Goal: Complete application form

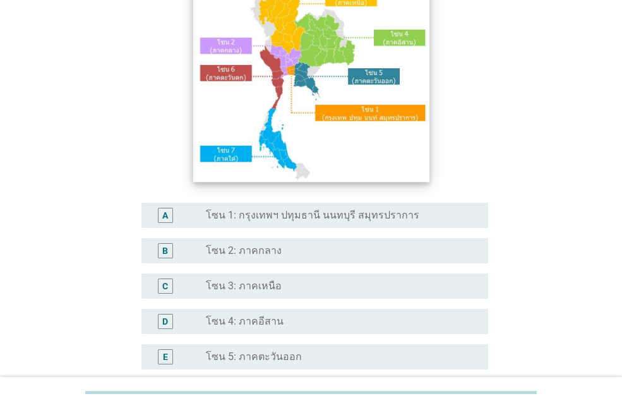
scroll to position [126, 0]
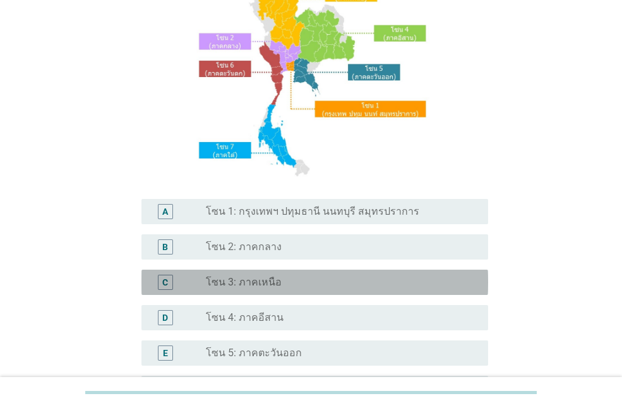
click at [293, 281] on div "radio_button_unchecked โซน 3: ภาคเหนือ" at bounding box center [337, 282] width 262 height 13
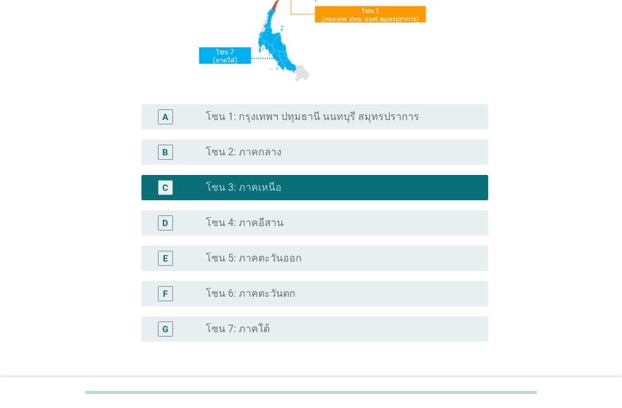
scroll to position [318, 0]
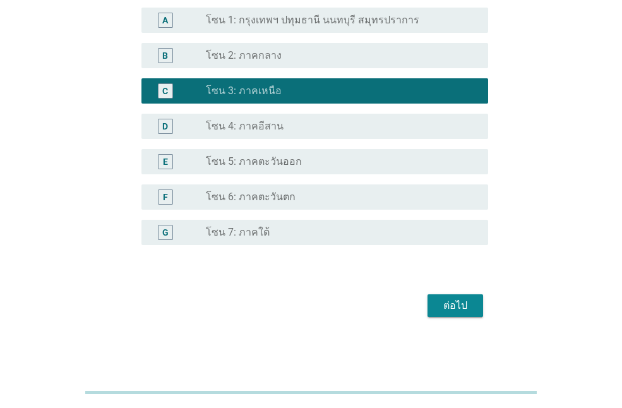
click at [465, 308] on div "ต่อไป" at bounding box center [455, 305] width 35 height 15
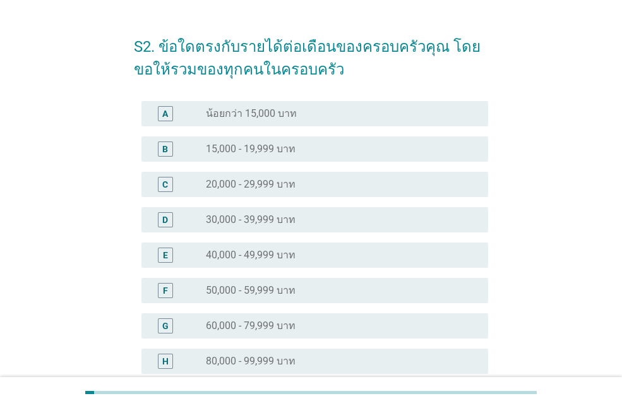
scroll to position [63, 0]
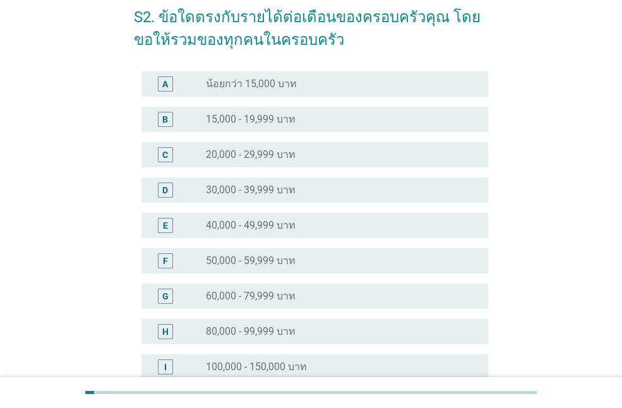
click at [268, 262] on label "50,000 - 59,999 บาท" at bounding box center [251, 261] width 90 height 13
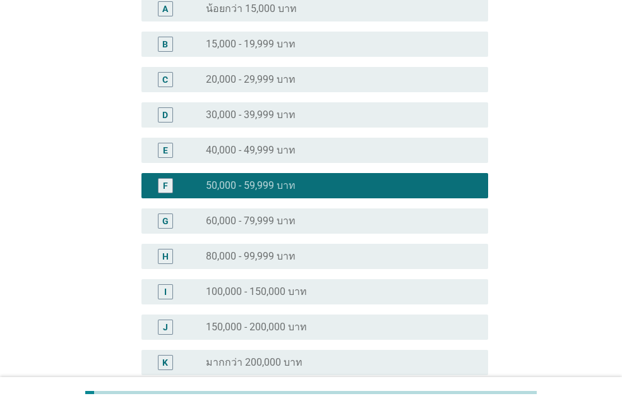
scroll to position [253, 0]
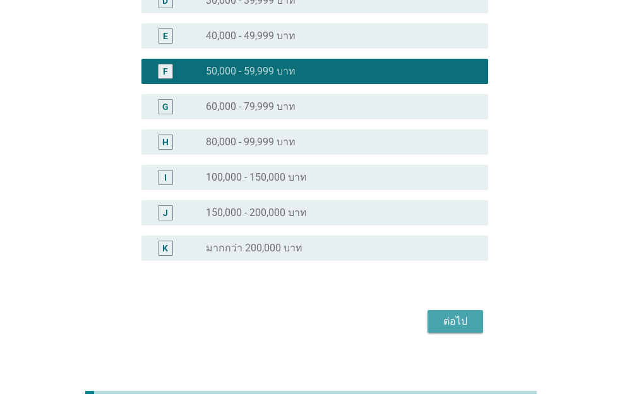
click at [467, 317] on div "ต่อไป" at bounding box center [455, 321] width 35 height 15
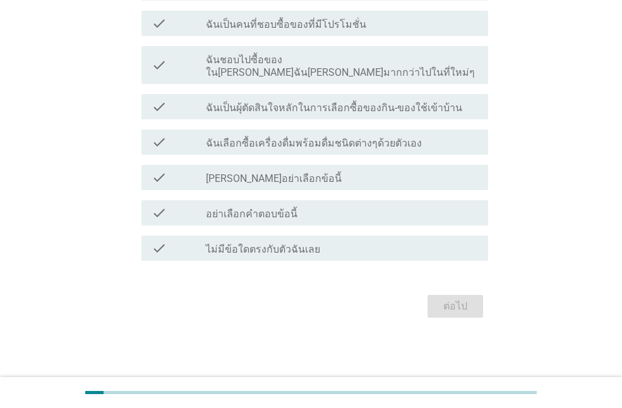
scroll to position [0, 0]
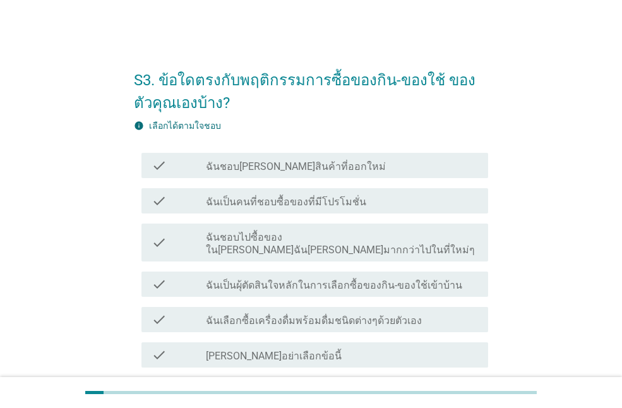
click at [396, 195] on div "check_box_outline_blank ฉันเป็นคนที่ชอบซื้อของที่มีโปรโมชั่น" at bounding box center [342, 200] width 272 height 15
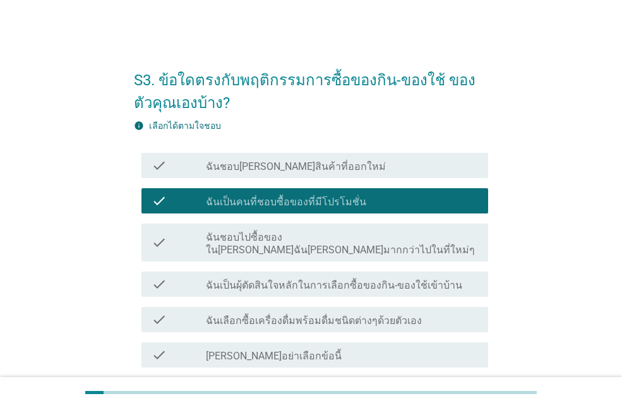
click at [402, 236] on label "ฉันชอบไปซื้อของใน[PERSON_NAME]ฉัน[PERSON_NAME]มากกว่าไปในที่ใหม่ๆ" at bounding box center [342, 243] width 272 height 25
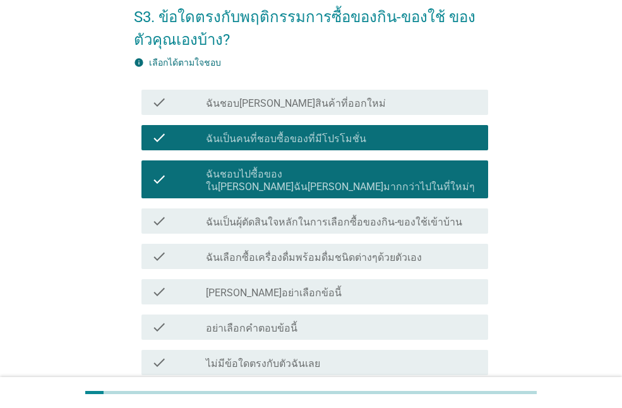
scroll to position [126, 0]
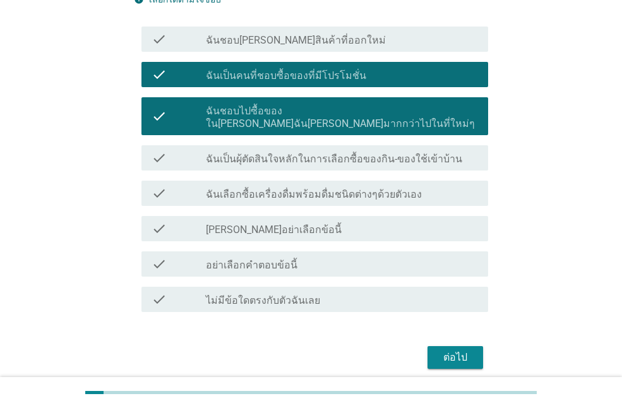
click at [451, 350] on div "ต่อไป" at bounding box center [455, 357] width 35 height 15
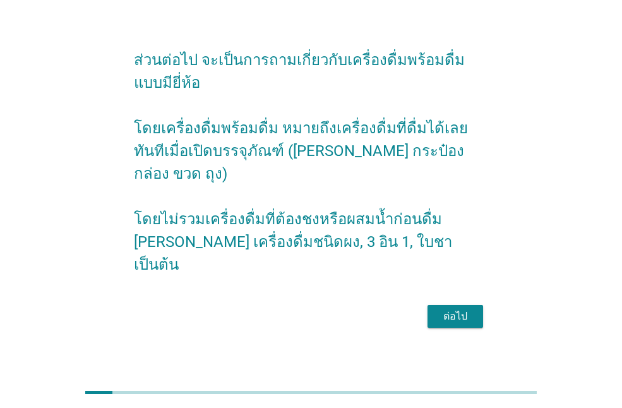
scroll to position [31, 0]
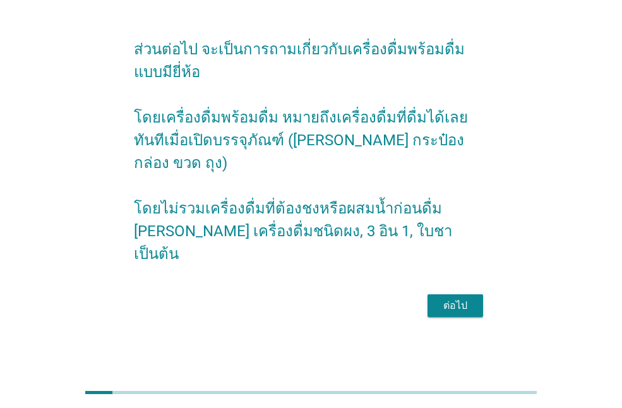
click at [462, 298] on div "ต่อไป" at bounding box center [455, 305] width 35 height 15
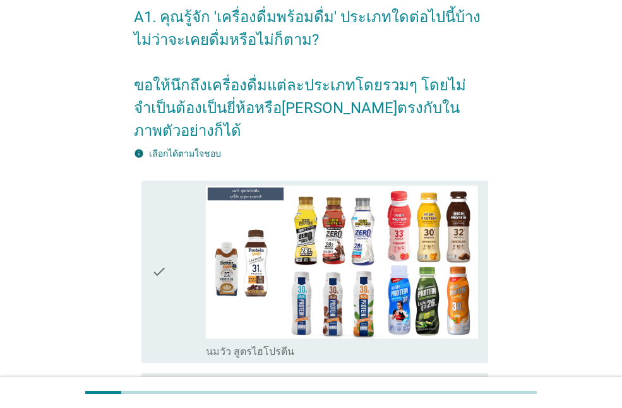
scroll to position [0, 0]
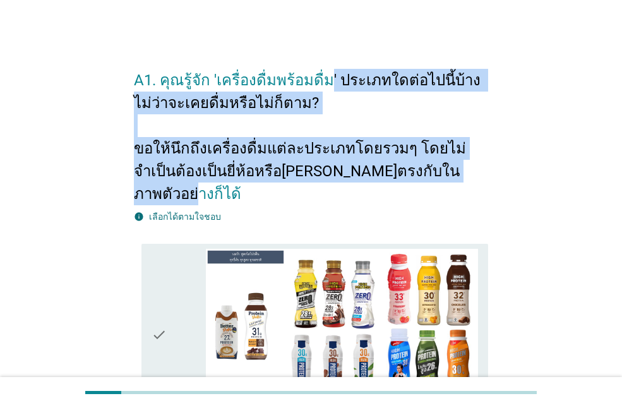
drag, startPoint x: 320, startPoint y: 80, endPoint x: 437, endPoint y: 164, distance: 143.5
click at [437, 164] on h2 "A1. คุณรู้จัก 'เครื่องดื่มพร้อมดื่ม' ประเภทใดต่อไปนี้บ้าง ไม่ว่าจะเคยดื่มหรือไม…" at bounding box center [311, 130] width 354 height 149
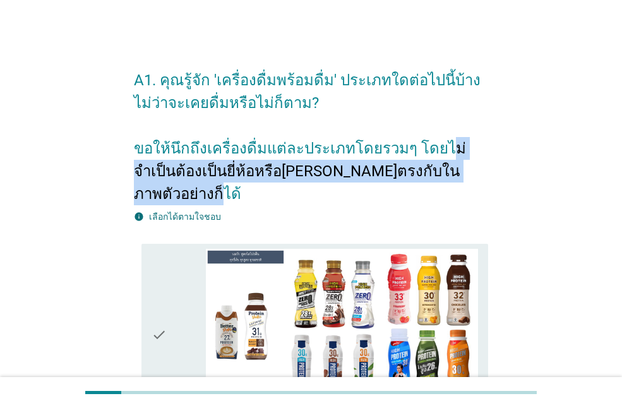
drag, startPoint x: 450, startPoint y: 152, endPoint x: 459, endPoint y: 165, distance: 15.8
click at [459, 165] on h2 "A1. คุณรู้จัก 'เครื่องดื่มพร้อมดื่ม' ประเภทใดต่อไปนี้บ้าง ไม่ว่าจะเคยดื่มหรือไม…" at bounding box center [311, 130] width 354 height 149
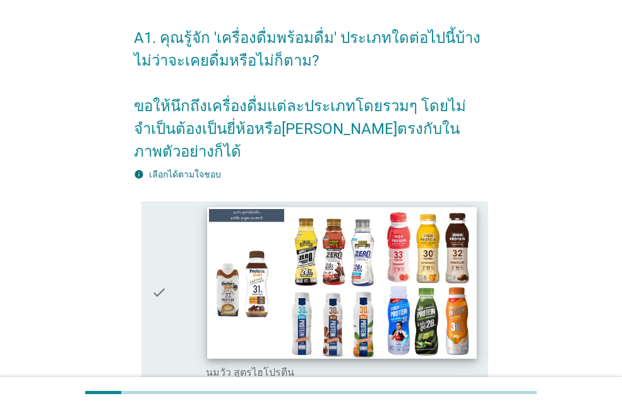
scroll to position [126, 0]
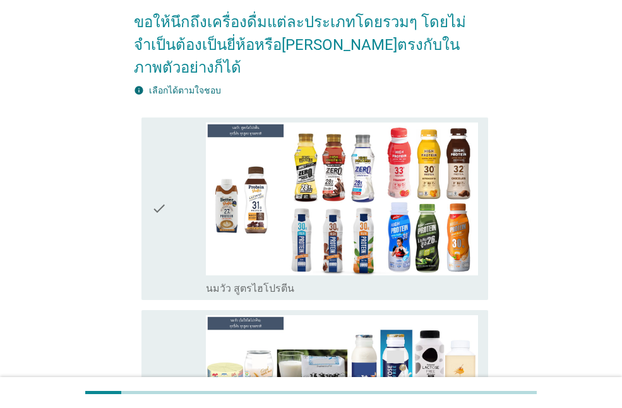
click at [150, 199] on div "check check_box_outline_blank นมวัว สูตรไฮโปรตีน" at bounding box center [315, 209] width 347 height 183
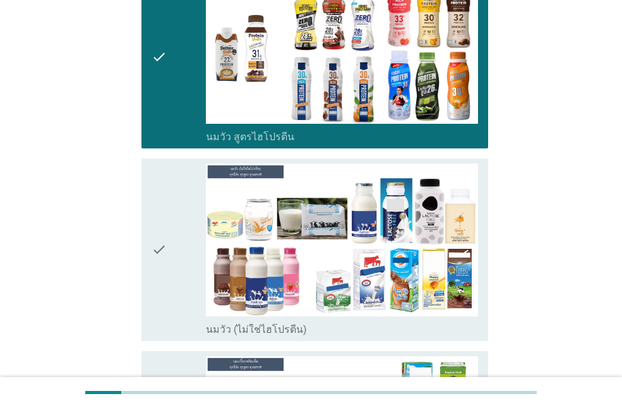
scroll to position [316, 0]
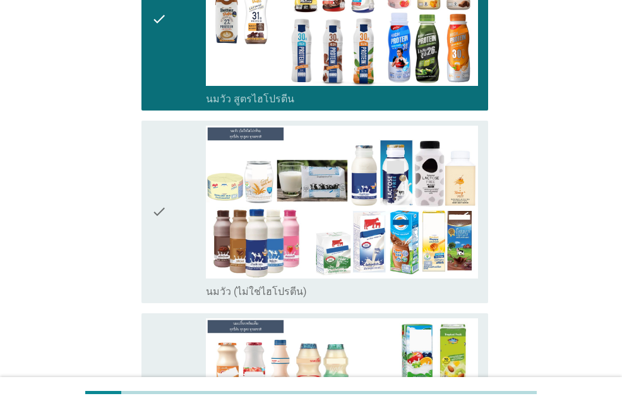
click at [149, 193] on div "check check_box_outline_blank นมวัว (ไม่ใช่ไฮโปรตีน)" at bounding box center [315, 212] width 347 height 183
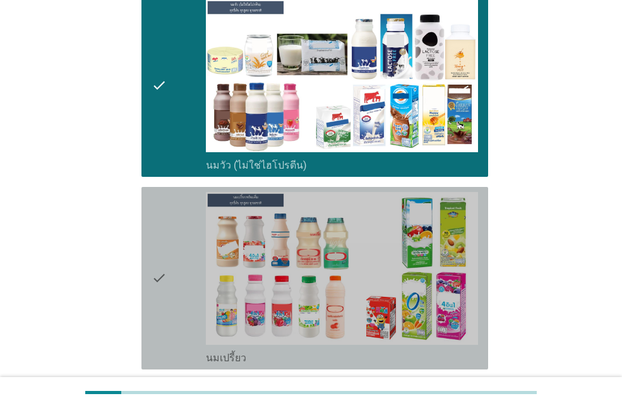
click at [149, 239] on div "check check_box_outline_blank นมเปรี้ยว" at bounding box center [315, 278] width 347 height 183
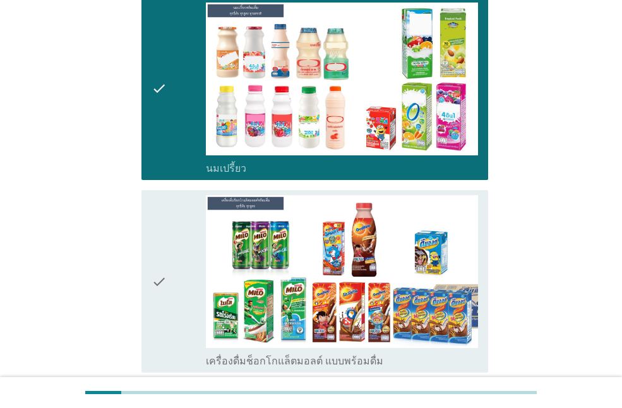
click at [149, 239] on div "check check_box_outline_blank เครื่องดื่มช็อกโกแล็ตมอลต์ แบบพร้อมดื่ม" at bounding box center [315, 281] width 347 height 183
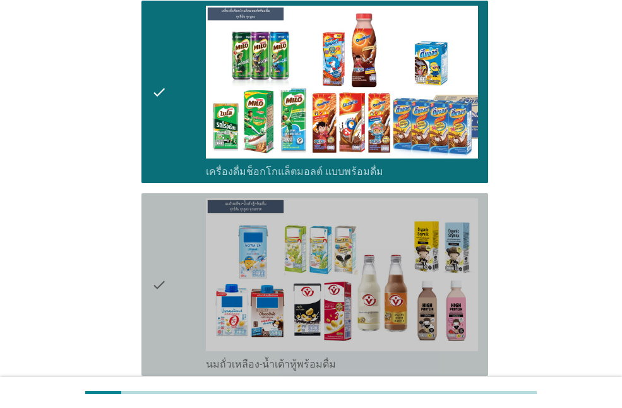
click at [149, 239] on div "check check_box_outline_blank นมถั่วเหลือง-น้ำเต้าหู้พร้อมดื่ม" at bounding box center [315, 284] width 347 height 183
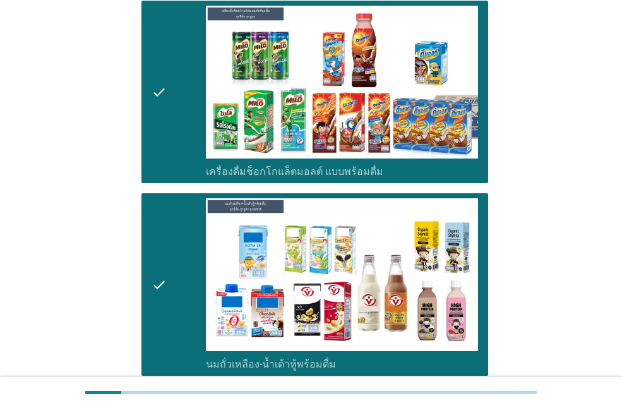
scroll to position [1074, 0]
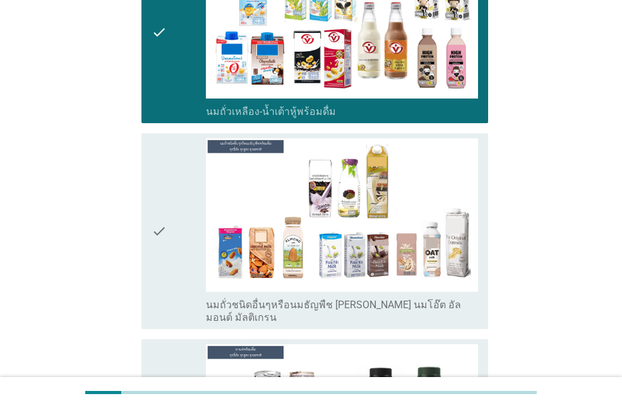
click at [149, 239] on div "check check_box_outline_blank นมถั่วชนิดอื่นๆหรือนมธัญพืช [PERSON_NAME] นมโอ๊ต …" at bounding box center [315, 230] width 347 height 195
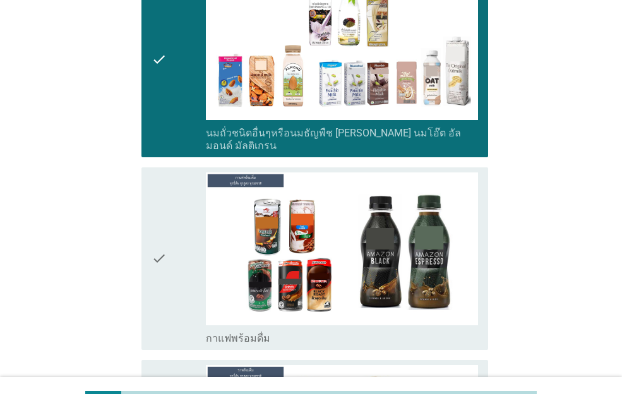
scroll to position [1264, 0]
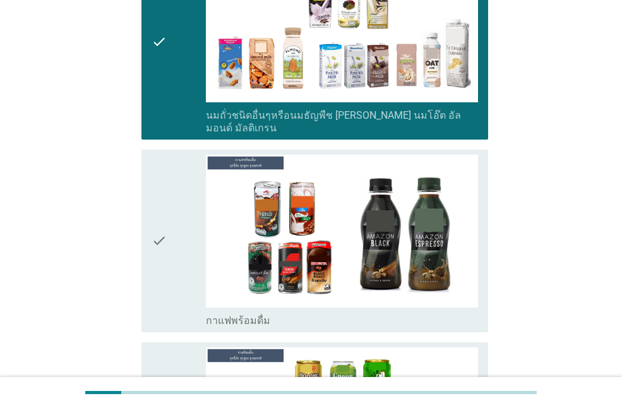
click at [157, 223] on icon "check" at bounding box center [159, 241] width 15 height 173
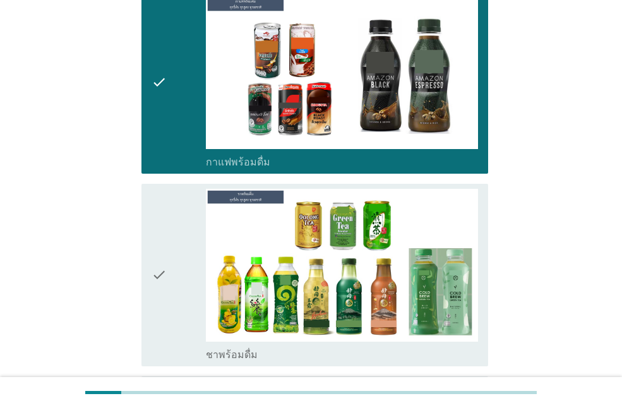
scroll to position [1453, 0]
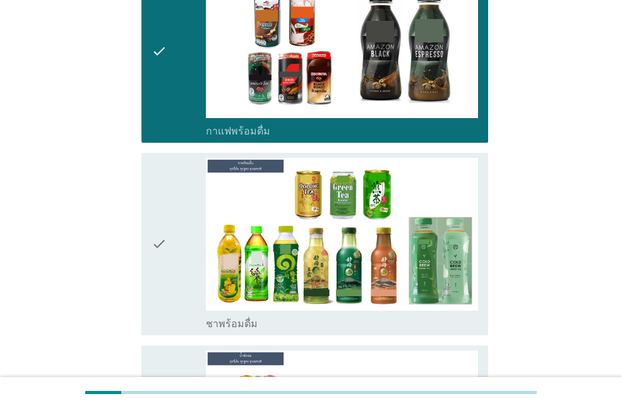
click at [157, 223] on icon "check" at bounding box center [159, 244] width 15 height 173
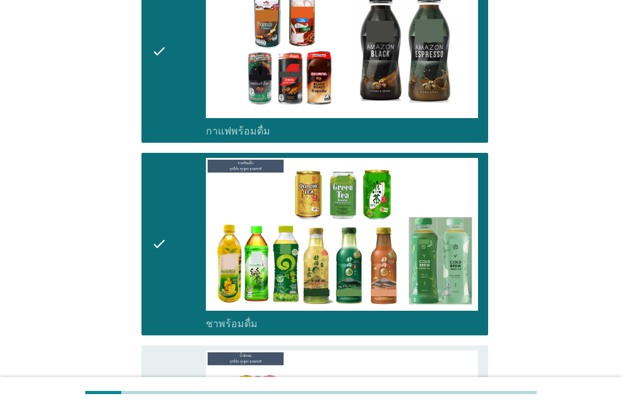
scroll to position [1517, 0]
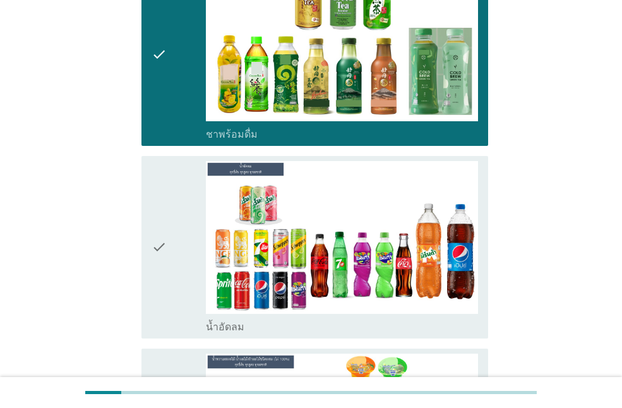
click at [157, 223] on icon "check" at bounding box center [159, 247] width 15 height 173
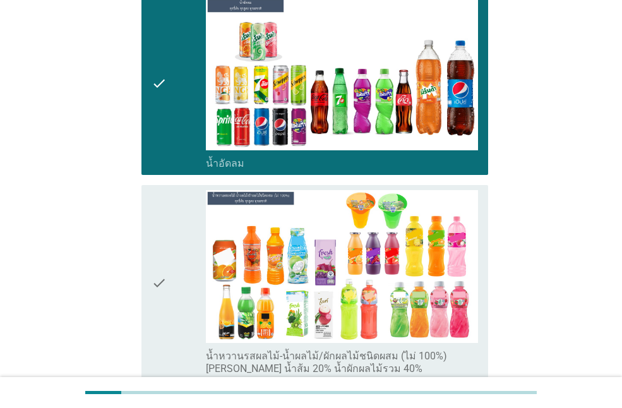
scroll to position [1833, 0]
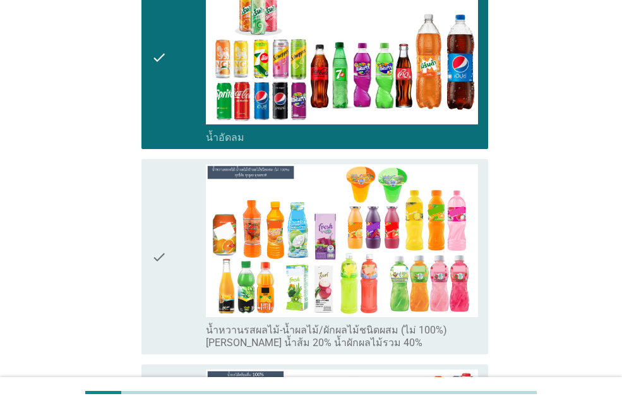
click at [157, 223] on icon "check" at bounding box center [159, 256] width 15 height 185
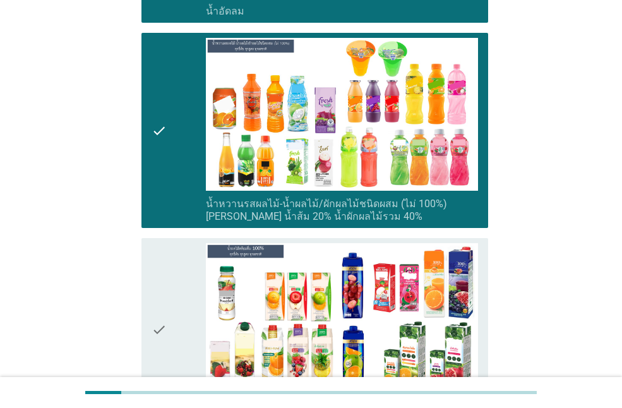
scroll to position [2022, 0]
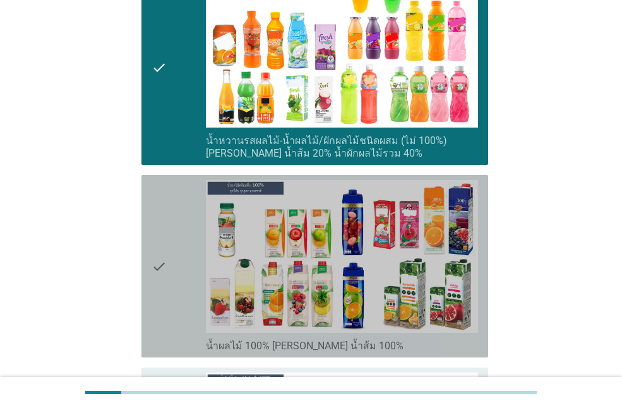
click at [157, 223] on icon "check" at bounding box center [159, 266] width 15 height 173
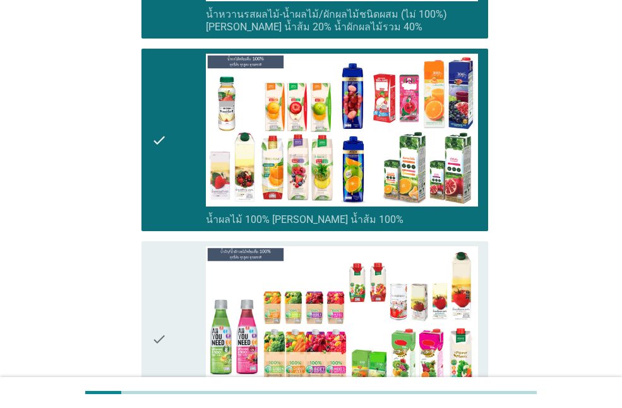
scroll to position [2212, 0]
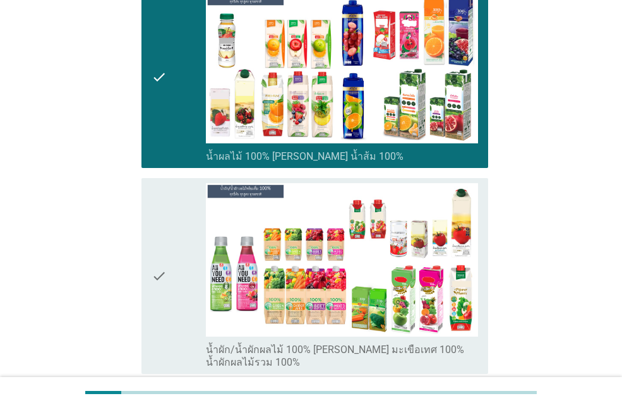
click at [157, 223] on icon "check" at bounding box center [159, 275] width 15 height 185
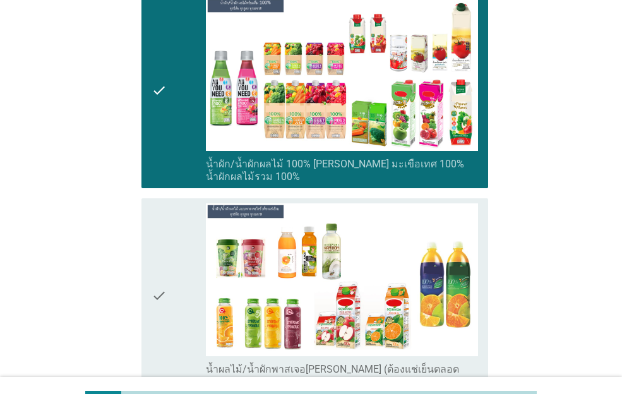
scroll to position [2401, 0]
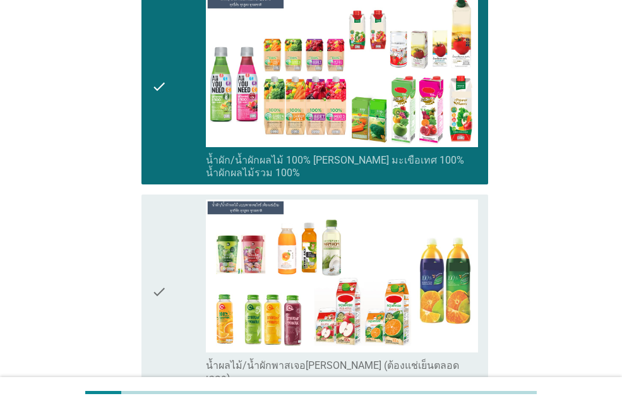
click at [157, 223] on icon "check" at bounding box center [159, 292] width 15 height 185
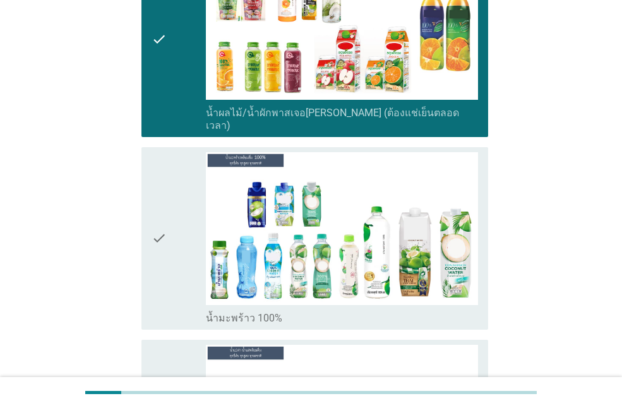
click at [157, 223] on icon "check" at bounding box center [159, 238] width 15 height 173
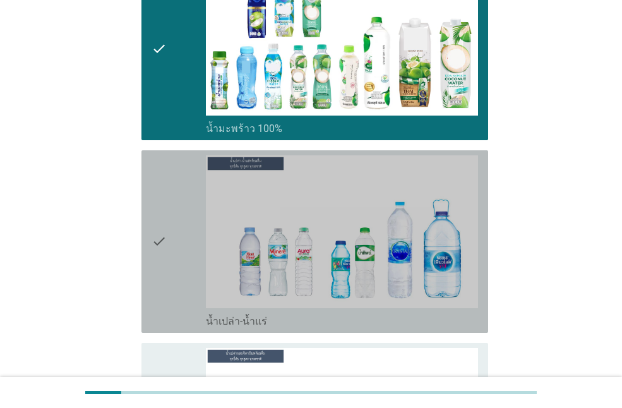
click at [157, 223] on icon "check" at bounding box center [159, 241] width 15 height 173
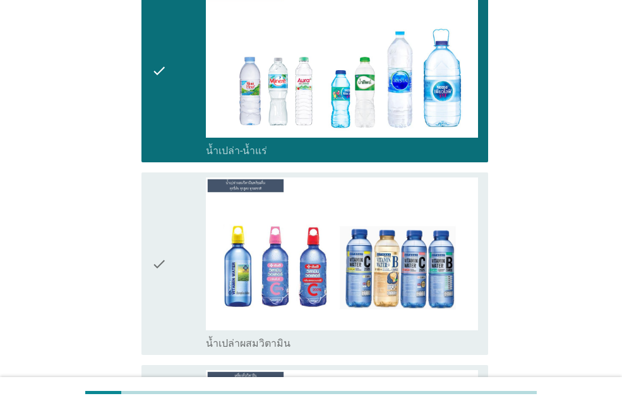
scroll to position [3033, 0]
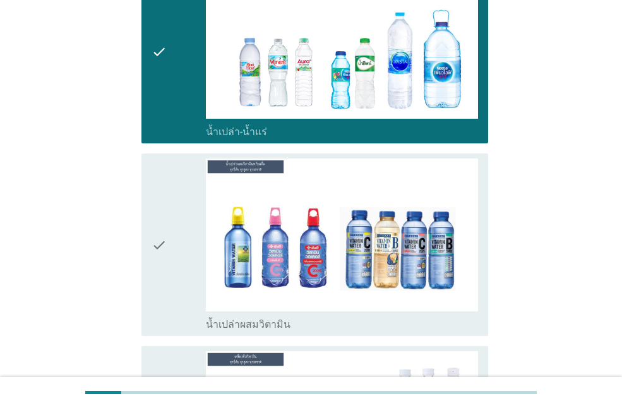
click at [157, 223] on icon "check" at bounding box center [159, 245] width 15 height 173
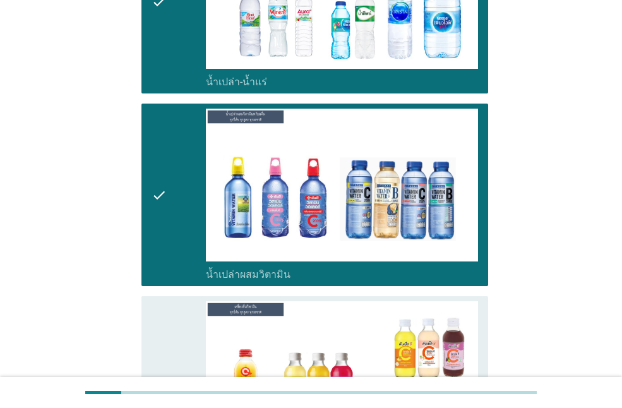
scroll to position [3160, 0]
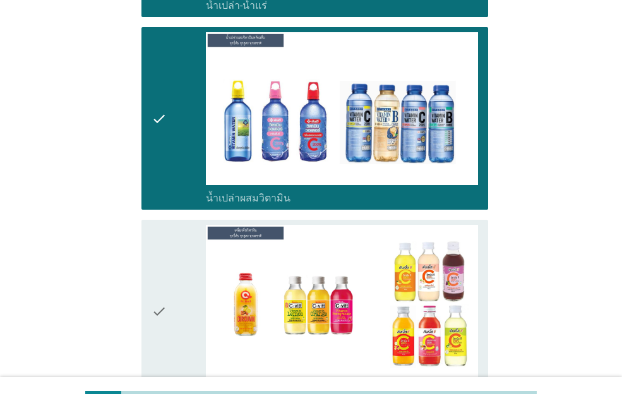
click at [170, 246] on div "check" at bounding box center [179, 311] width 54 height 173
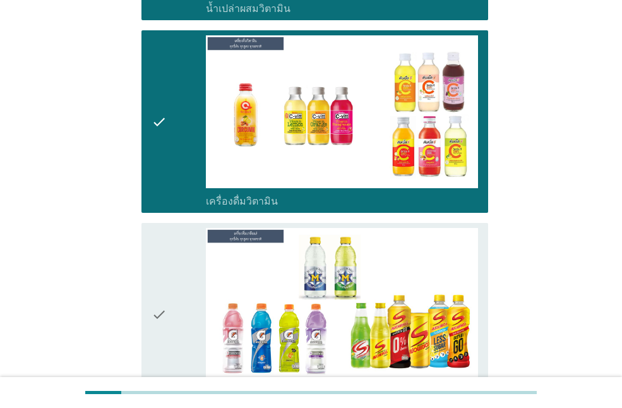
click at [170, 246] on div "check" at bounding box center [179, 314] width 54 height 173
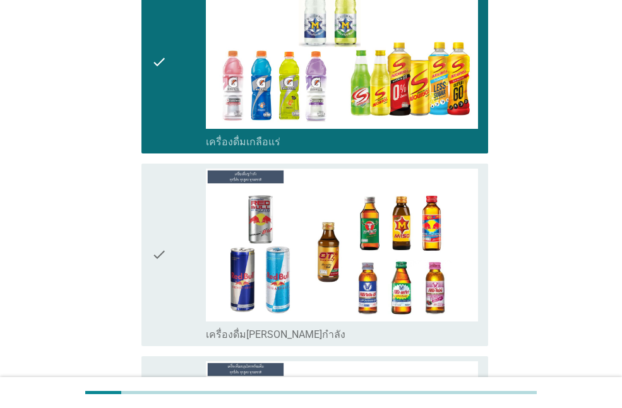
click at [170, 246] on div "check" at bounding box center [179, 255] width 54 height 173
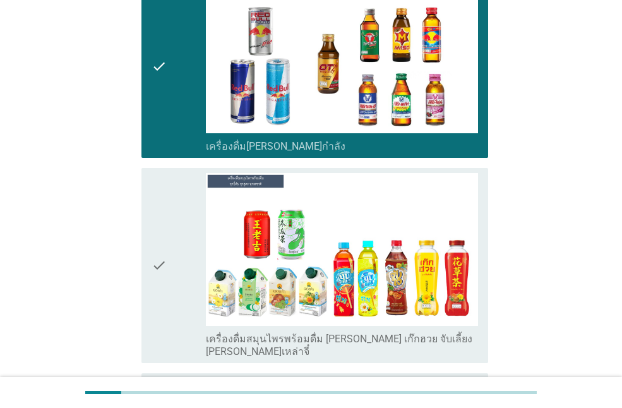
scroll to position [3791, 0]
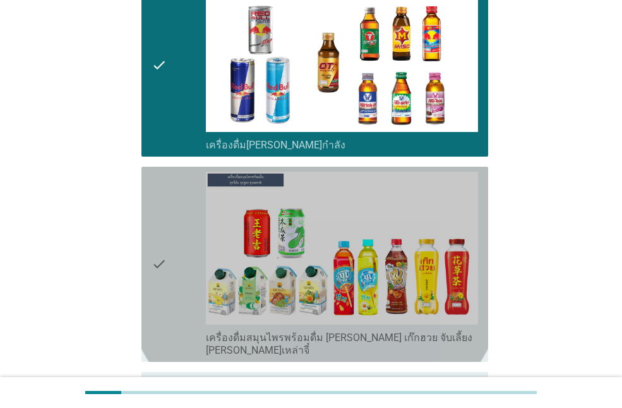
click at [170, 246] on div "check" at bounding box center [179, 264] width 54 height 185
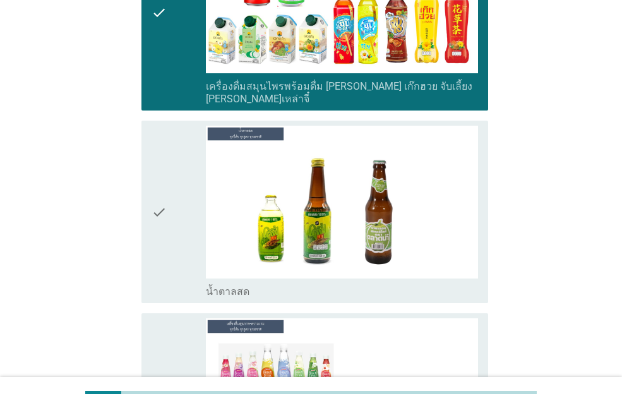
scroll to position [4044, 0]
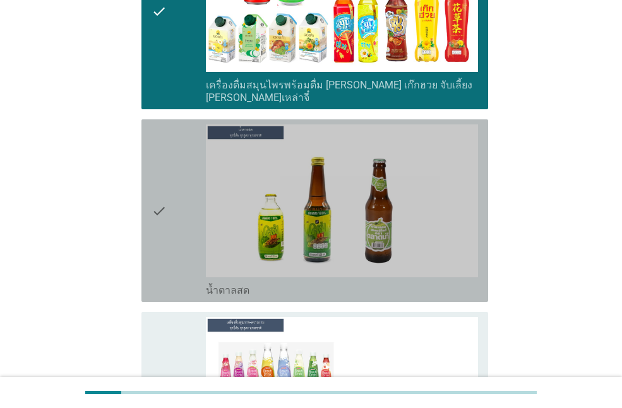
click at [177, 185] on div "check" at bounding box center [179, 210] width 54 height 173
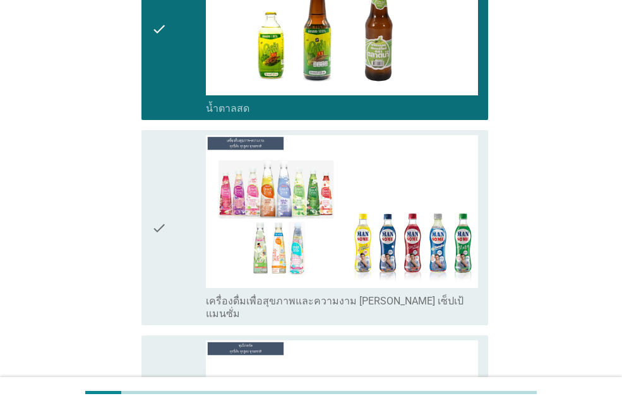
scroll to position [0, 0]
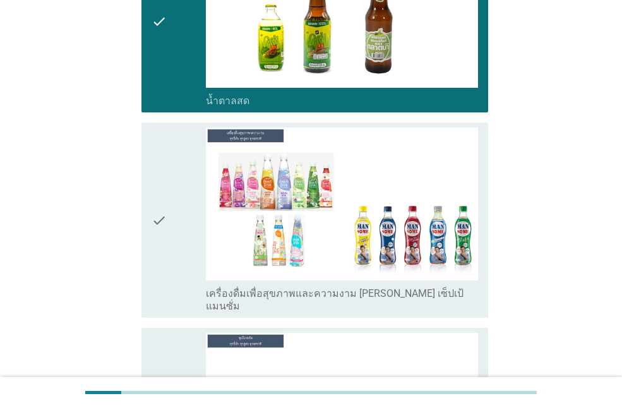
click at [177, 187] on div "check" at bounding box center [179, 220] width 54 height 185
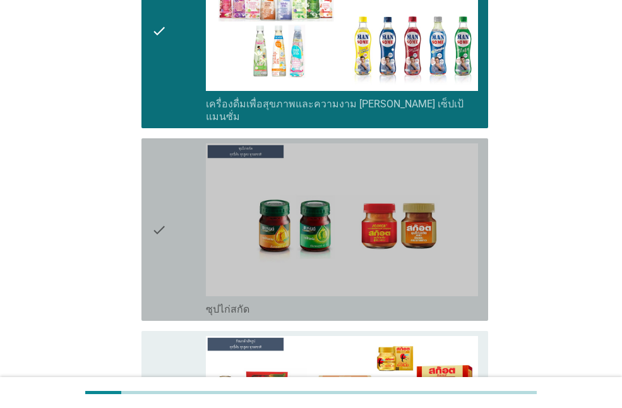
click at [177, 191] on div "check" at bounding box center [179, 229] width 54 height 173
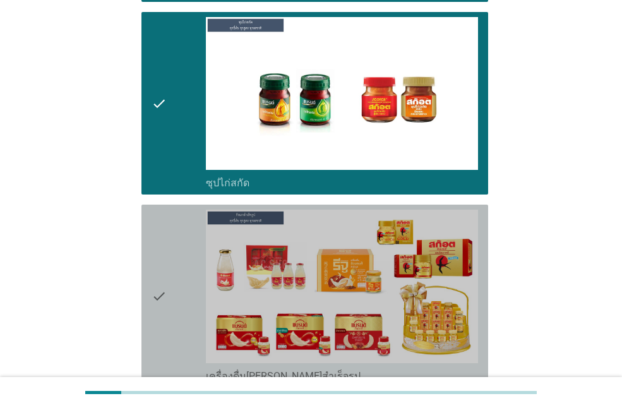
click at [177, 210] on div "check" at bounding box center [179, 296] width 54 height 173
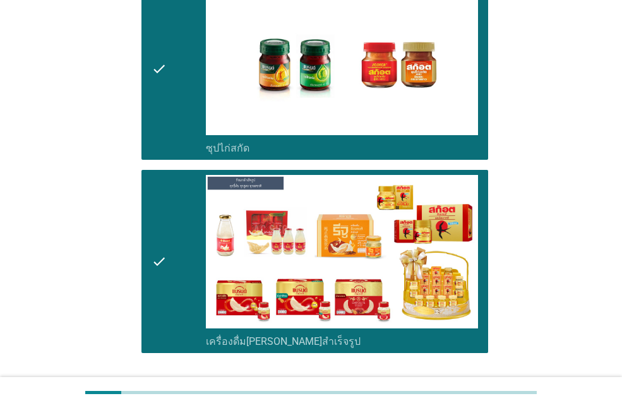
scroll to position [4603, 0]
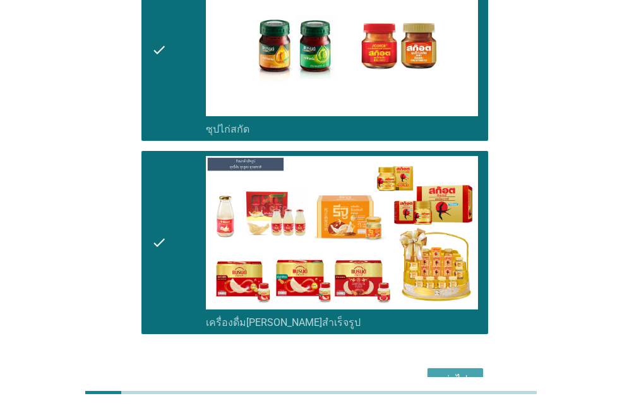
click at [438, 372] on div "ต่อไป" at bounding box center [455, 379] width 35 height 15
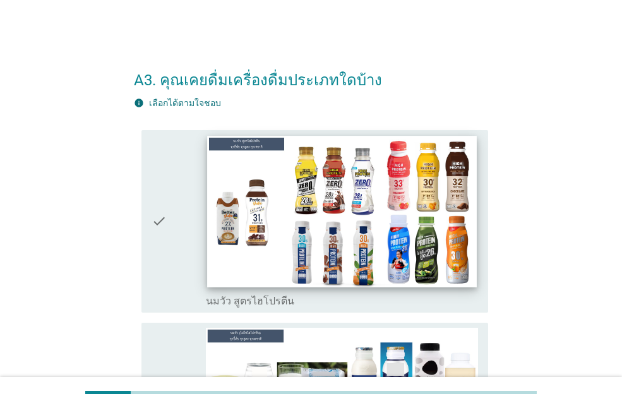
scroll to position [126, 0]
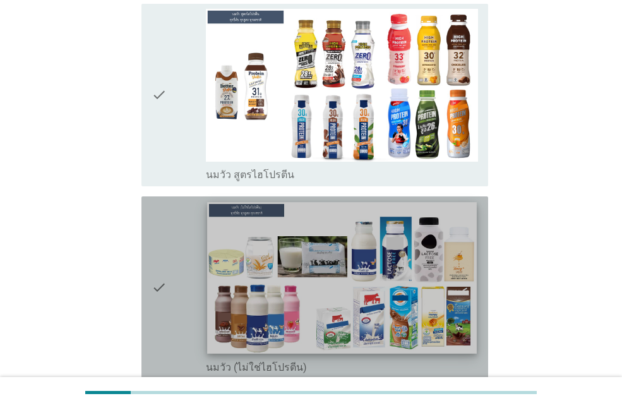
click at [318, 270] on img at bounding box center [341, 278] width 269 height 152
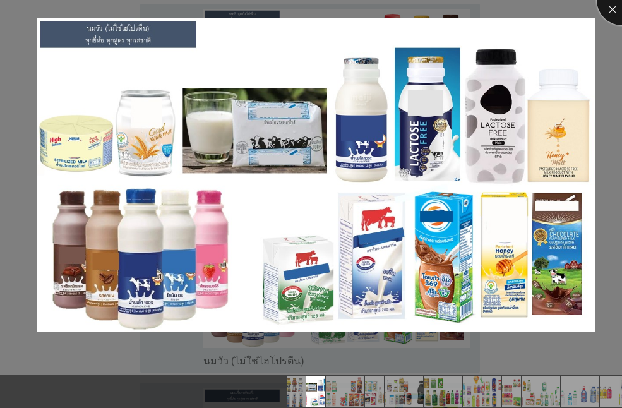
click at [617, 14] on div at bounding box center [622, 0] width 51 height 51
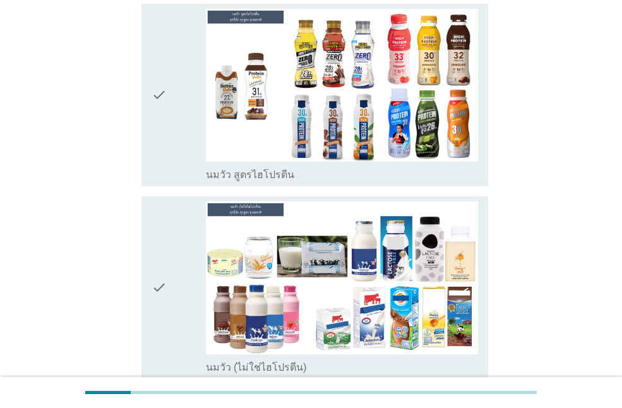
click at [154, 281] on icon "check" at bounding box center [159, 288] width 15 height 173
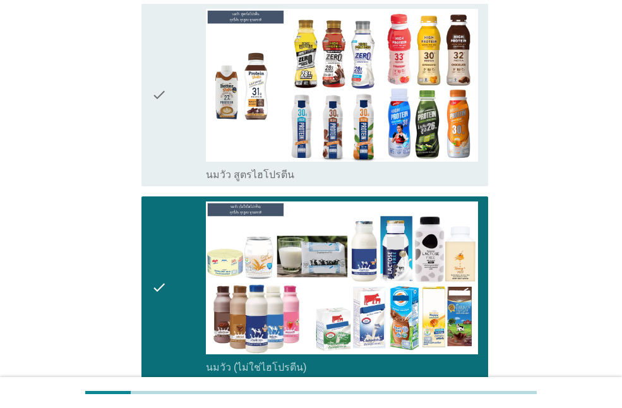
scroll to position [379, 0]
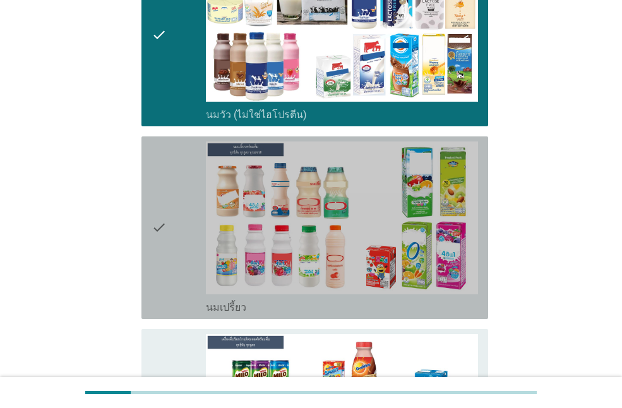
click at [152, 217] on icon "check" at bounding box center [159, 228] width 15 height 173
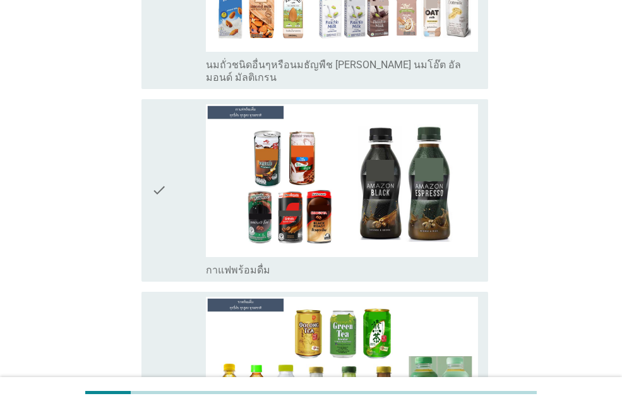
click at [161, 197] on icon "check" at bounding box center [159, 190] width 15 height 173
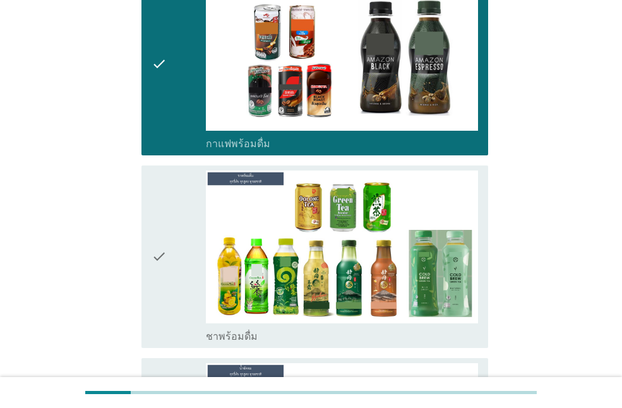
scroll to position [1453, 0]
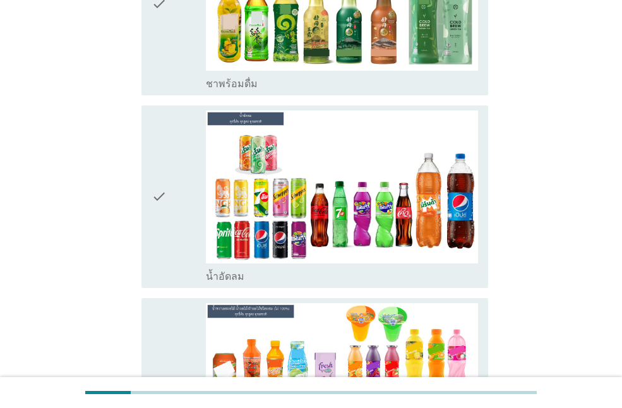
click at [178, 182] on div "check" at bounding box center [179, 197] width 54 height 173
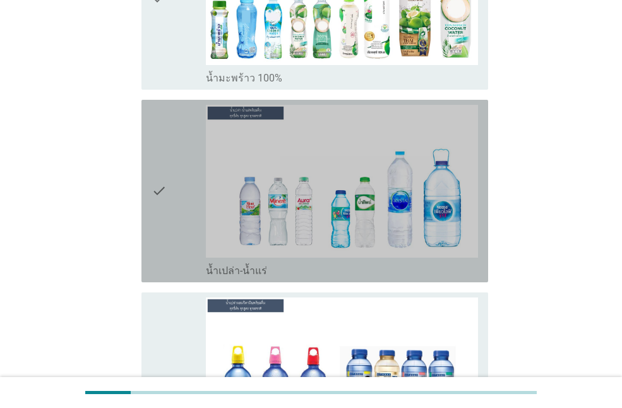
click at [147, 174] on div "check check_box_outline_blank น้ำเปล่า-น้ำแร่" at bounding box center [315, 191] width 347 height 183
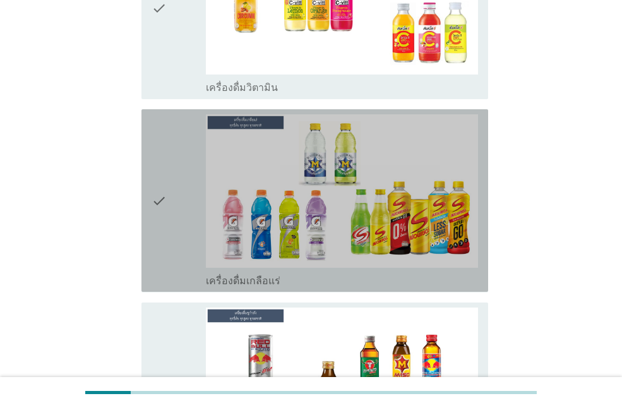
click at [147, 174] on div "check check_box_outline_blank เครื่องดื่มเกลือแร่" at bounding box center [315, 200] width 347 height 183
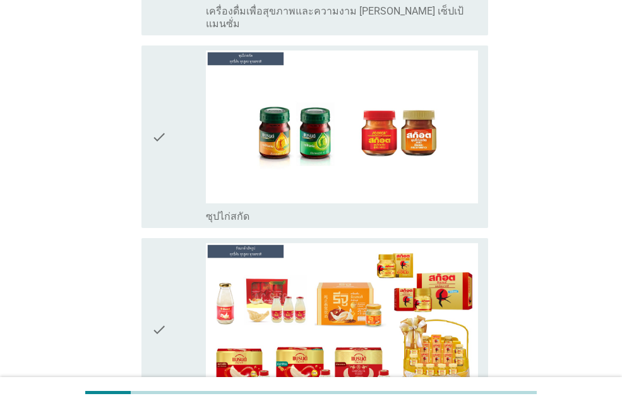
scroll to position [4512, 0]
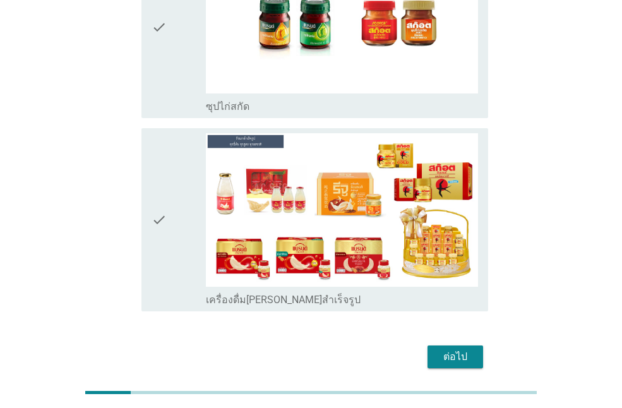
click at [463, 349] on div "ต่อไป" at bounding box center [455, 356] width 35 height 15
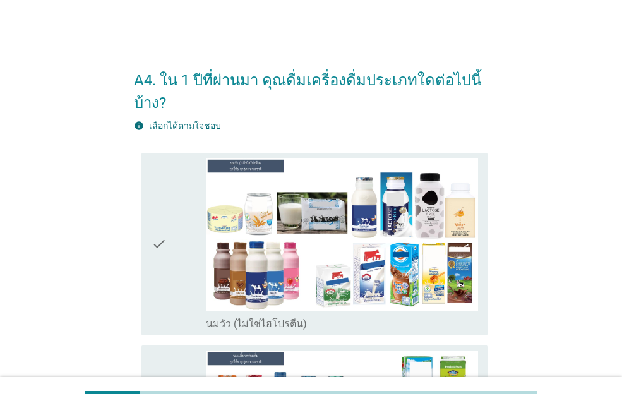
click at [149, 267] on div "check check_box นมวัว (ไม่ใช่ไฮโปรตีน)" at bounding box center [315, 244] width 347 height 183
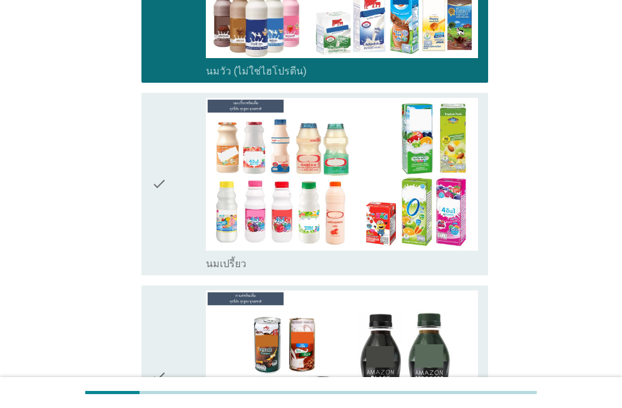
click at [155, 191] on icon "check" at bounding box center [159, 184] width 15 height 173
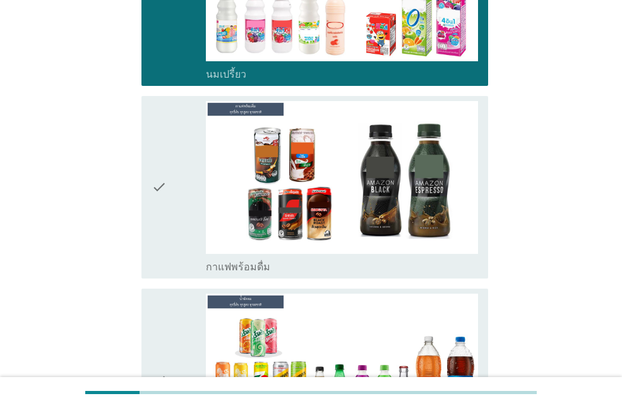
click at [157, 193] on icon "check" at bounding box center [159, 187] width 15 height 173
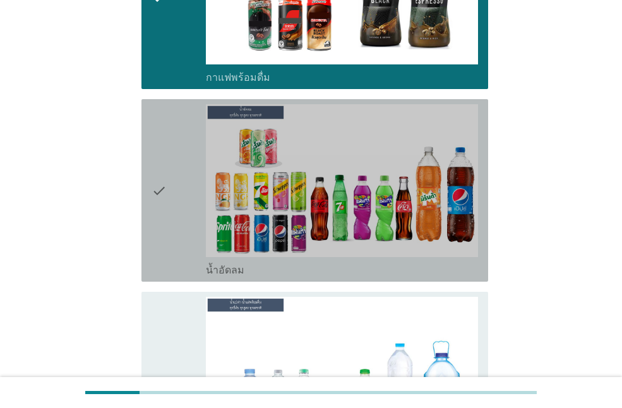
click at [157, 193] on icon "check" at bounding box center [159, 190] width 15 height 173
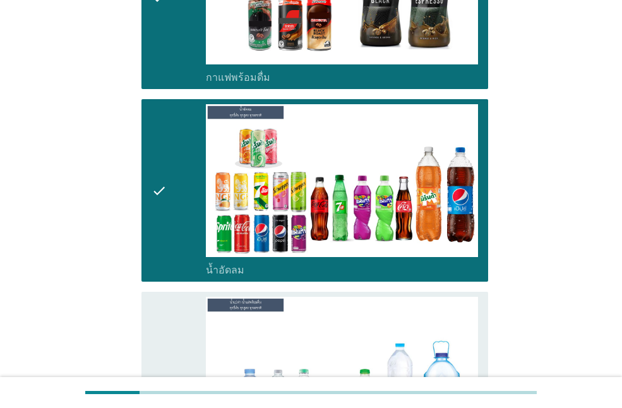
scroll to position [948, 0]
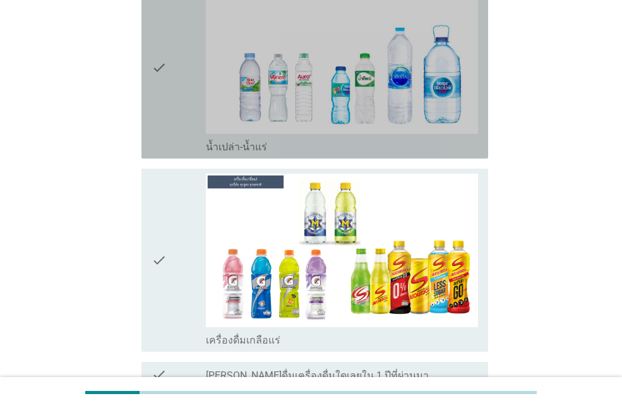
click at [174, 132] on div "check" at bounding box center [179, 67] width 54 height 173
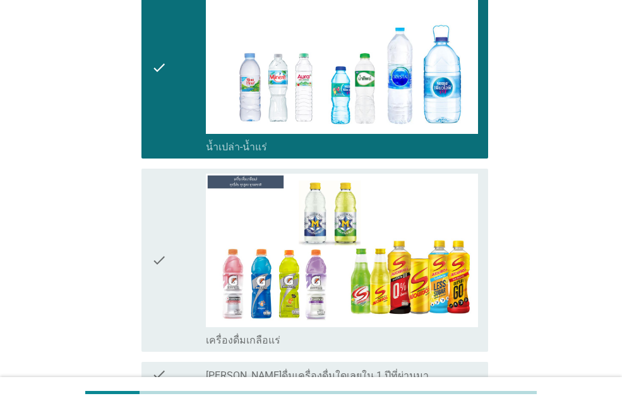
click at [167, 260] on icon "check" at bounding box center [159, 260] width 15 height 173
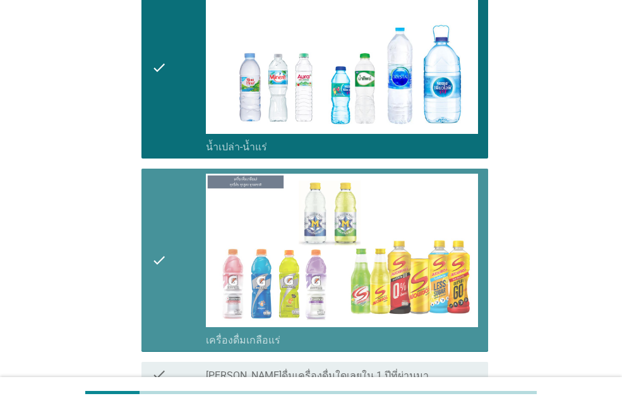
scroll to position [1074, 0]
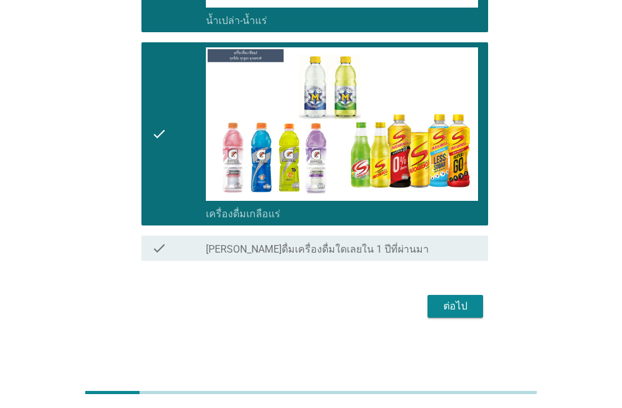
click at [433, 297] on button "ต่อไป" at bounding box center [456, 306] width 56 height 23
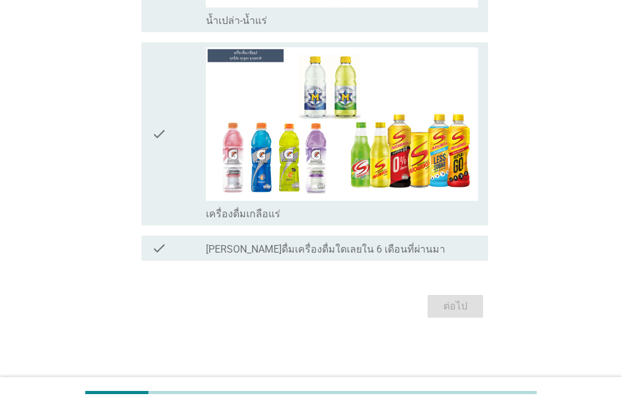
scroll to position [0, 0]
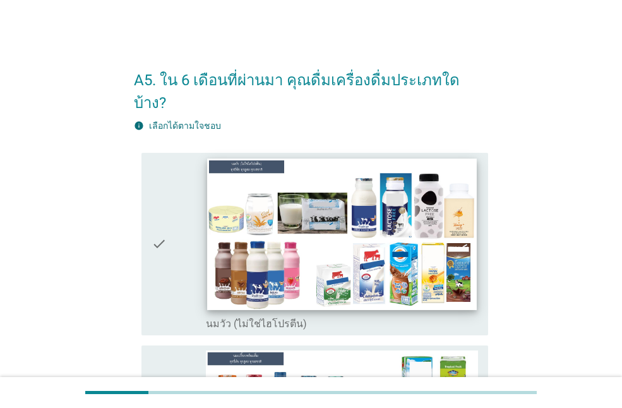
click at [265, 251] on img at bounding box center [341, 235] width 269 height 152
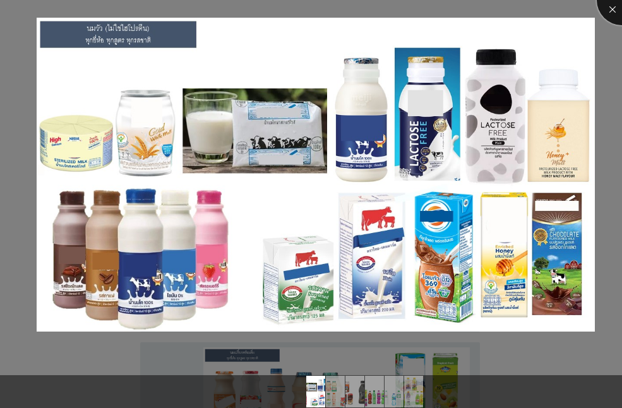
click at [607, 3] on div at bounding box center [622, 0] width 51 height 51
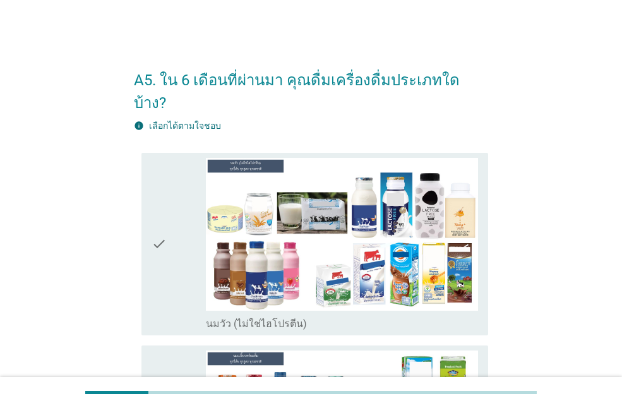
click at [141, 241] on div "check check_box นมวัว (ไม่ใช่ไฮโปรตีน)" at bounding box center [311, 244] width 354 height 193
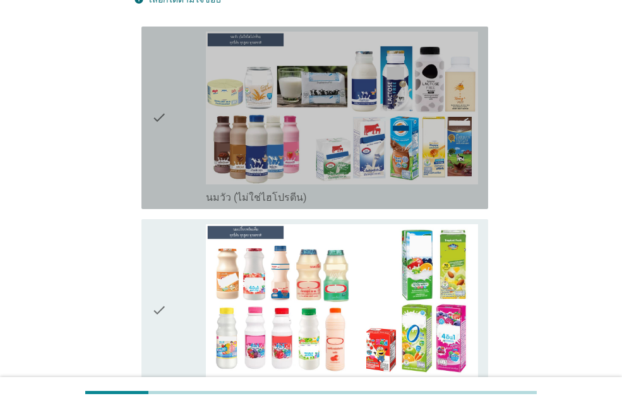
click at [158, 151] on icon "check" at bounding box center [159, 118] width 15 height 173
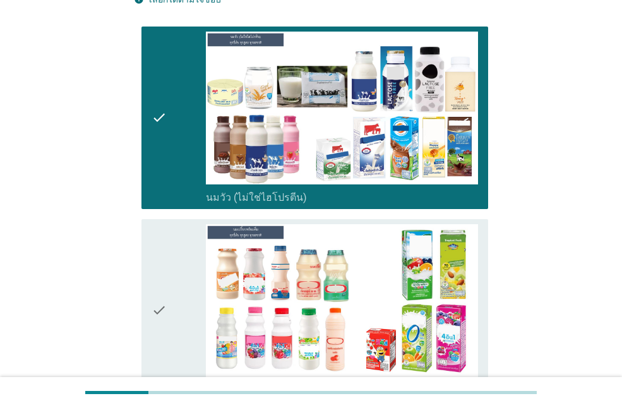
click at [162, 298] on icon "check" at bounding box center [159, 310] width 15 height 173
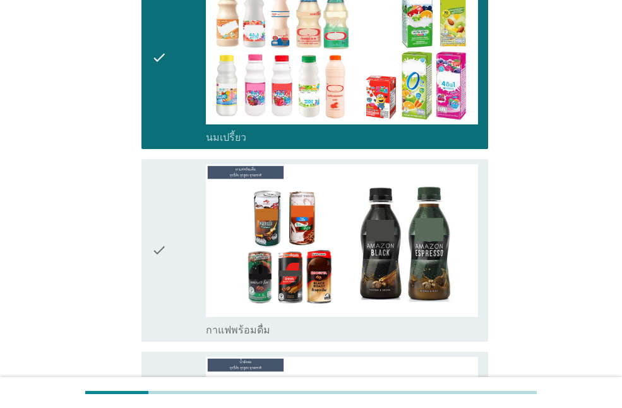
click at [161, 296] on icon "check" at bounding box center [159, 250] width 15 height 173
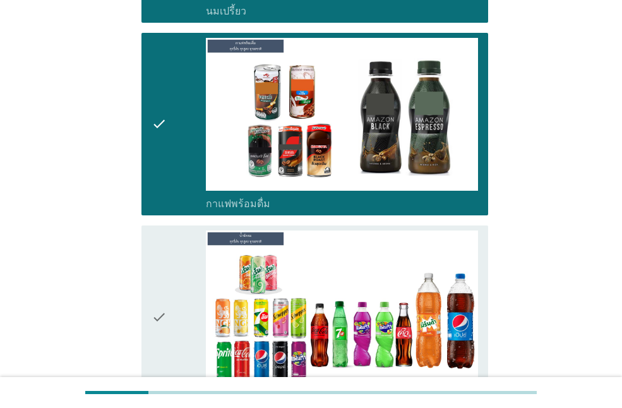
click at [160, 277] on icon "check" at bounding box center [159, 317] width 15 height 173
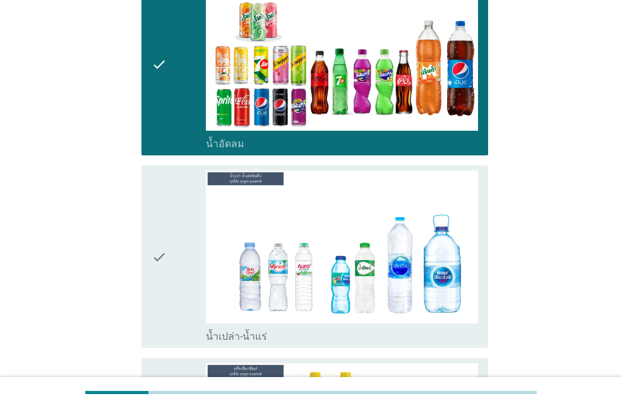
click at [160, 277] on icon "check" at bounding box center [159, 257] width 15 height 173
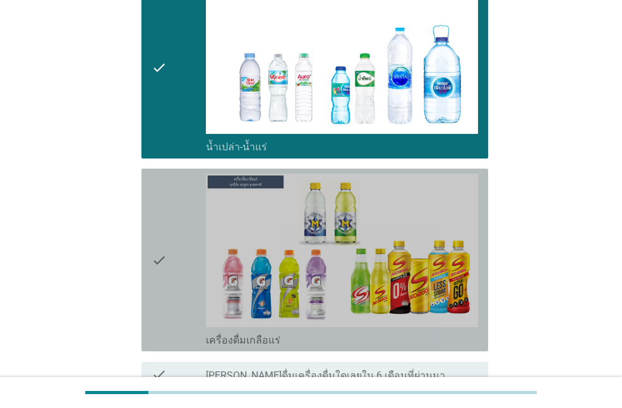
click at [160, 277] on icon "check" at bounding box center [159, 260] width 15 height 173
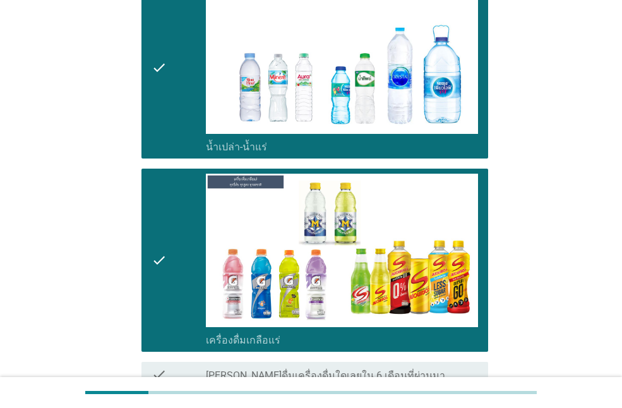
scroll to position [1051, 0]
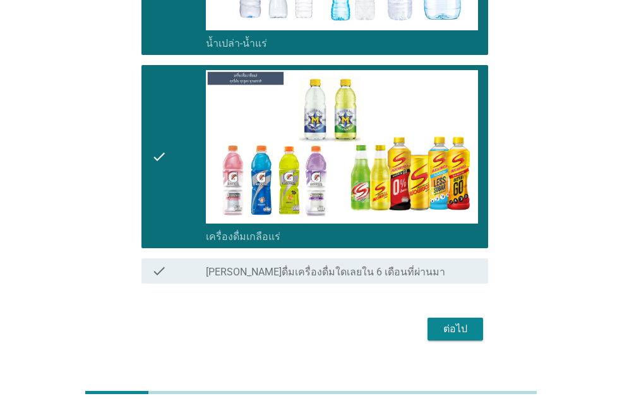
click at [438, 322] on div "ต่อไป" at bounding box center [455, 329] width 35 height 15
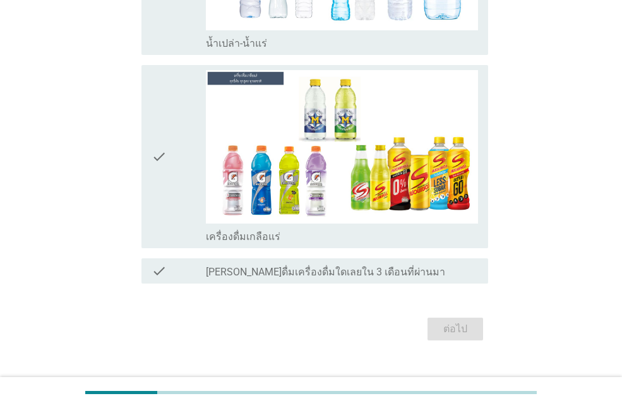
scroll to position [0, 0]
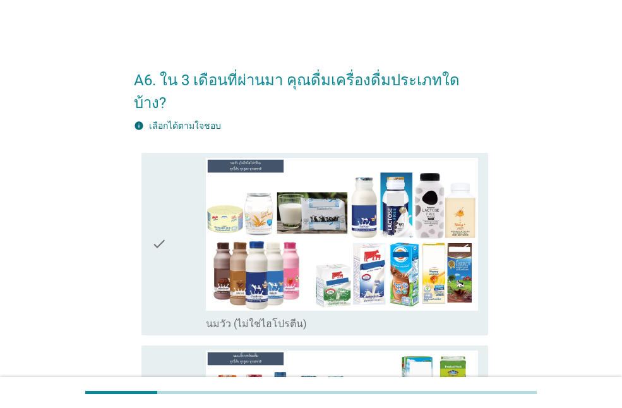
click at [144, 239] on div "check check_box นมวัว (ไม่ใช่ไฮโปรตีน)" at bounding box center [315, 244] width 347 height 183
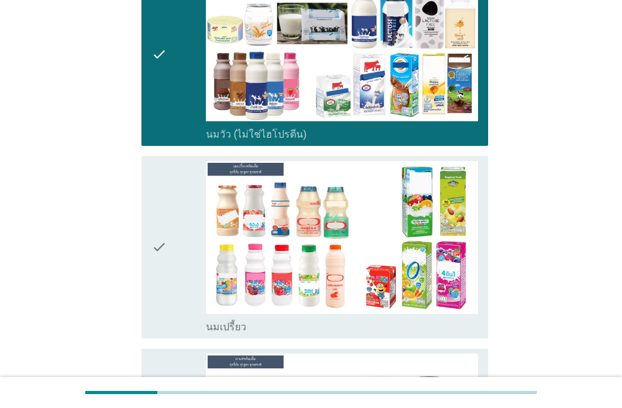
click at [155, 241] on icon "check" at bounding box center [159, 247] width 15 height 173
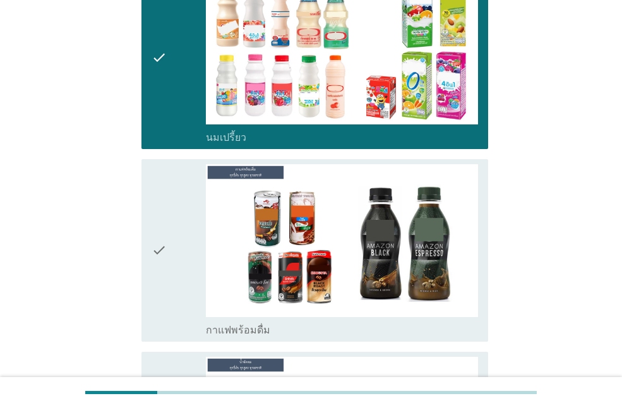
click at [155, 241] on icon "check" at bounding box center [159, 250] width 15 height 173
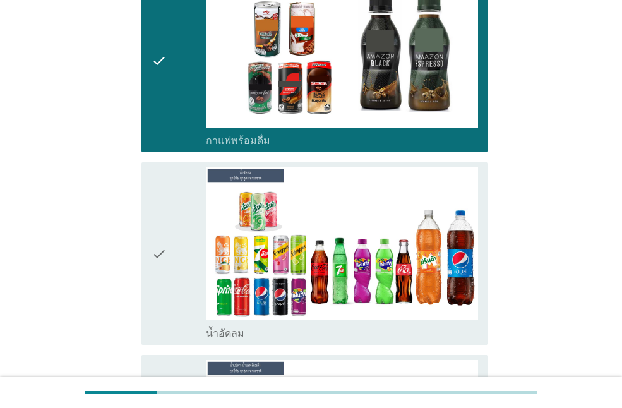
click at [155, 241] on icon "check" at bounding box center [159, 253] width 15 height 173
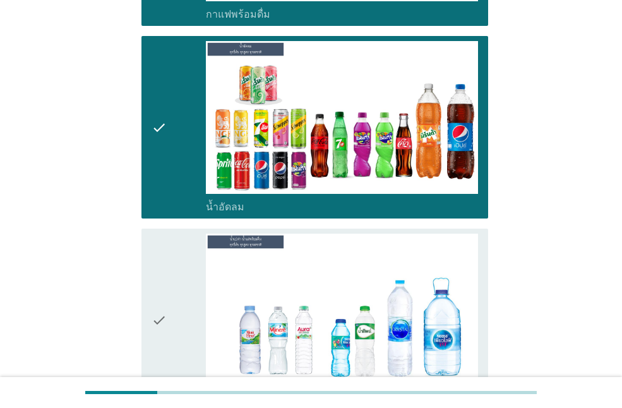
click at [155, 241] on icon "check" at bounding box center [159, 320] width 15 height 173
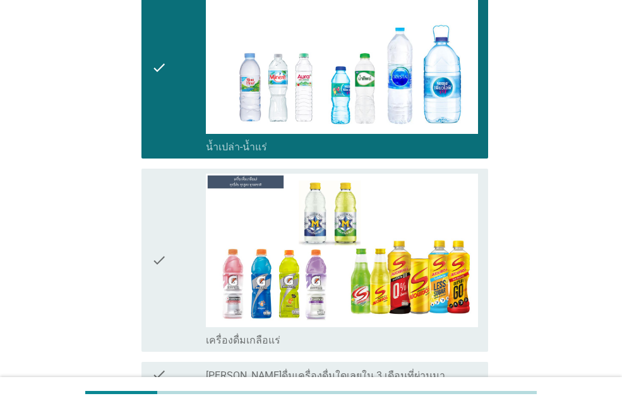
click at [155, 241] on icon "check" at bounding box center [159, 260] width 15 height 173
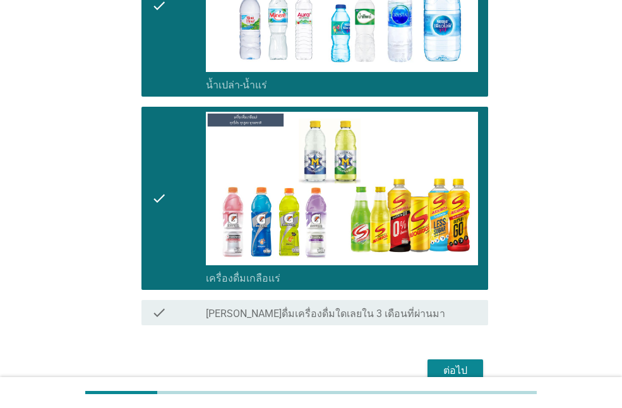
scroll to position [1051, 0]
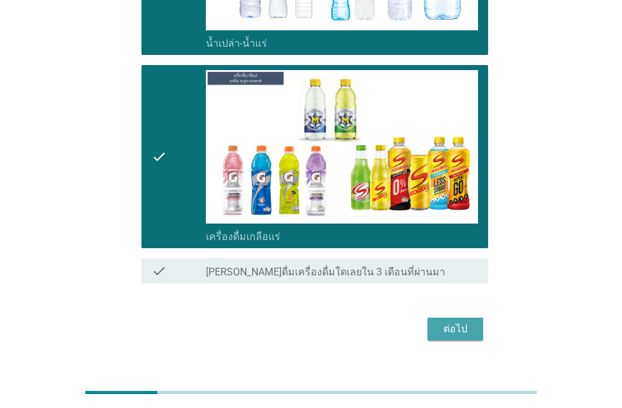
click at [462, 322] on div "ต่อไป" at bounding box center [455, 329] width 35 height 15
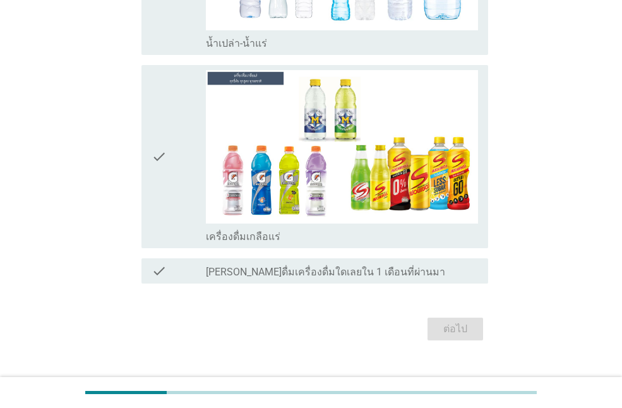
scroll to position [0, 0]
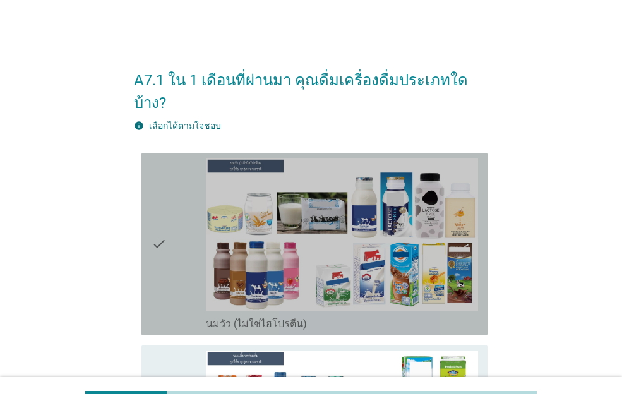
click at [169, 245] on div "check" at bounding box center [179, 244] width 54 height 173
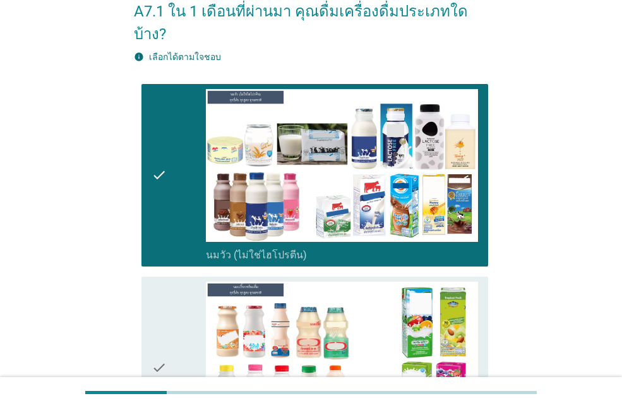
scroll to position [126, 0]
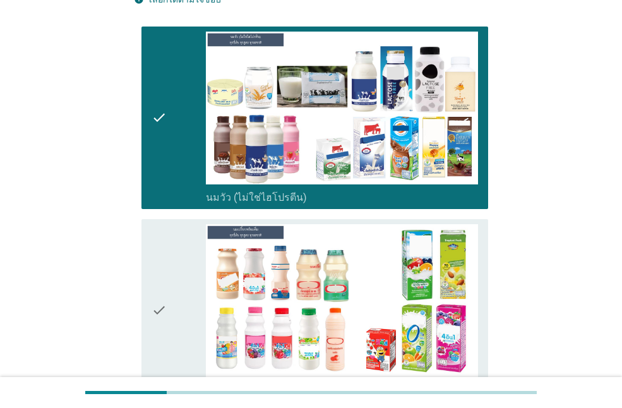
click at [155, 253] on icon "check" at bounding box center [159, 310] width 15 height 173
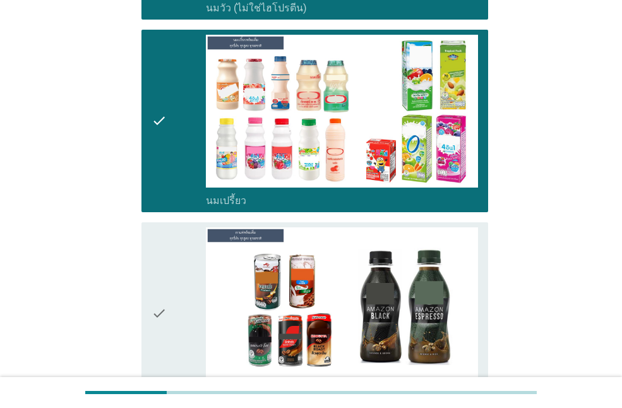
click at [155, 253] on icon "check" at bounding box center [159, 313] width 15 height 173
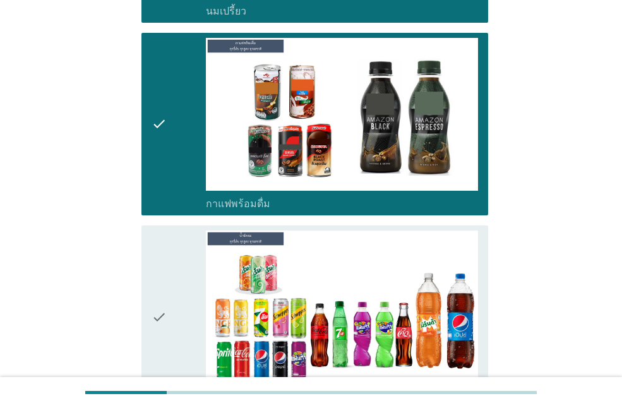
click at [155, 253] on icon "check" at bounding box center [159, 317] width 15 height 173
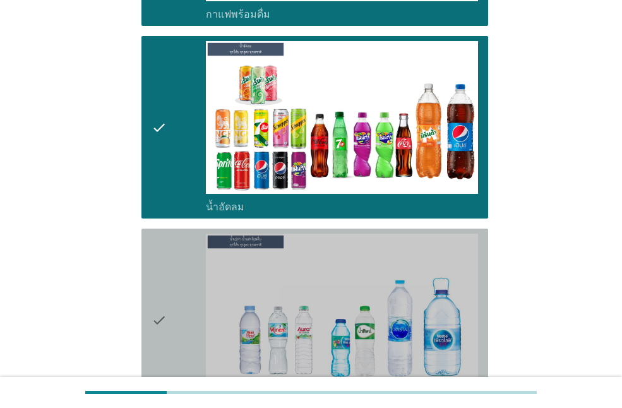
click at [155, 253] on icon "check" at bounding box center [159, 320] width 15 height 173
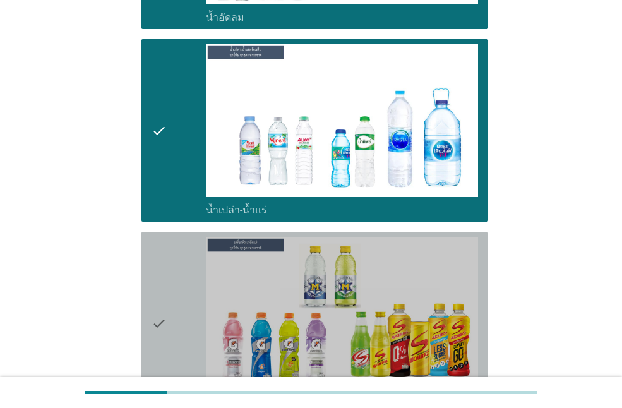
click at [155, 253] on icon "check" at bounding box center [159, 323] width 15 height 173
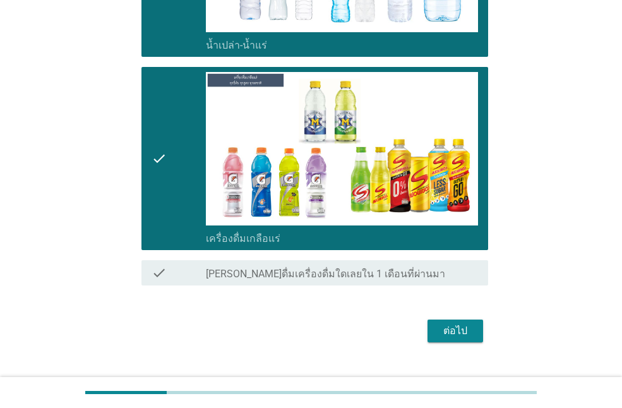
scroll to position [1051, 0]
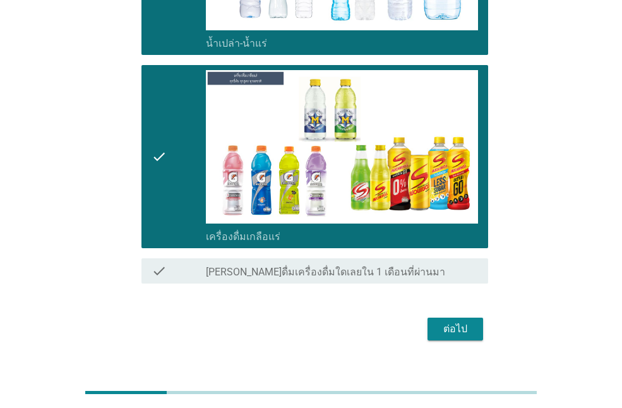
click at [444, 322] on div "ต่อไป" at bounding box center [455, 329] width 35 height 15
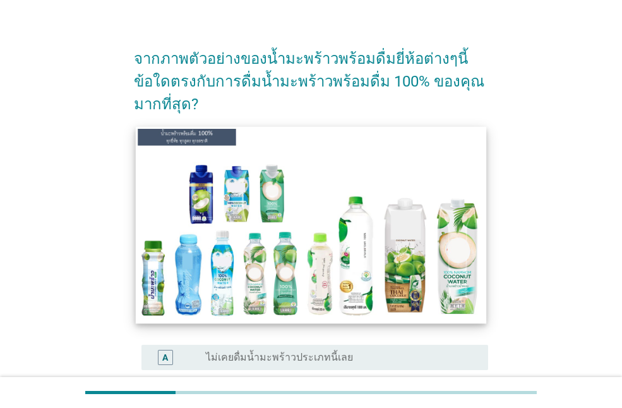
scroll to position [253, 0]
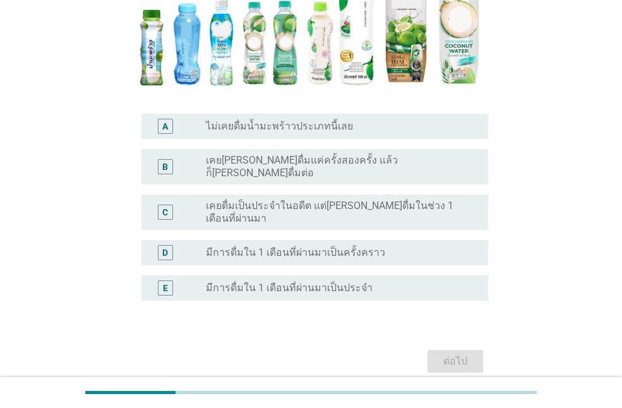
click at [365, 167] on label "เคย[PERSON_NAME]ดื่มแค่ครั้งสองครั้ง แล้วก็[PERSON_NAME]ดื่มต่อ" at bounding box center [337, 166] width 262 height 25
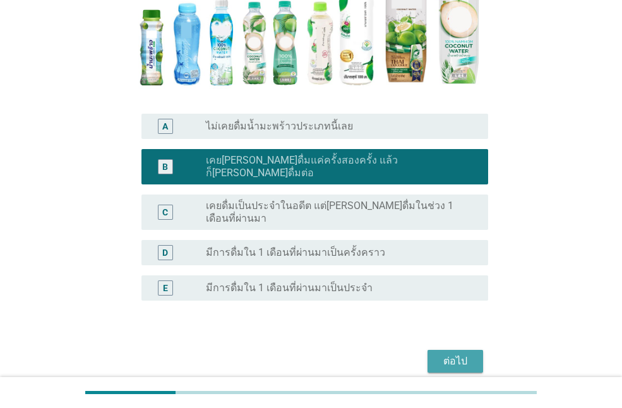
click at [470, 354] on div "ต่อไป" at bounding box center [455, 361] width 35 height 15
